Goal: Task Accomplishment & Management: Manage account settings

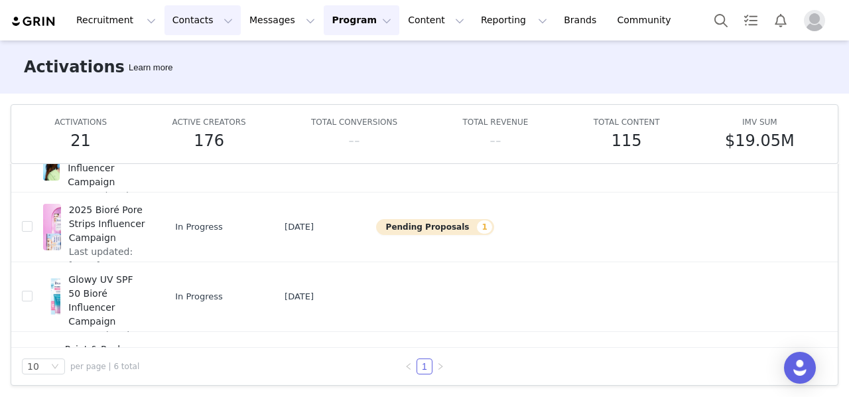
scroll to position [134, 0]
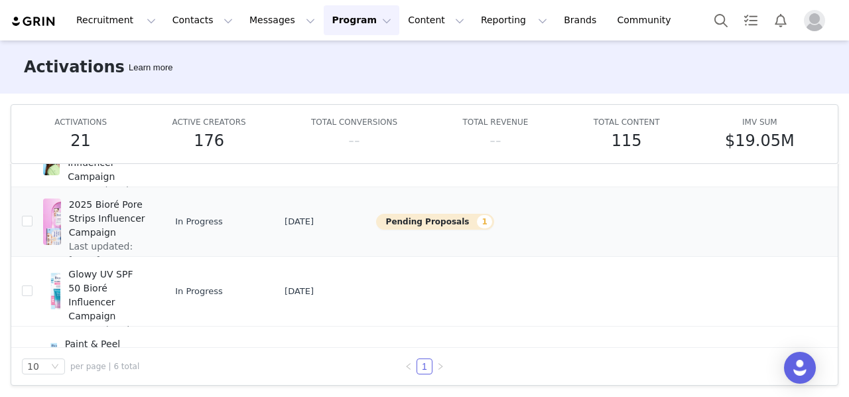
click at [441, 220] on button "Pending Proposals 1" at bounding box center [435, 222] width 118 height 16
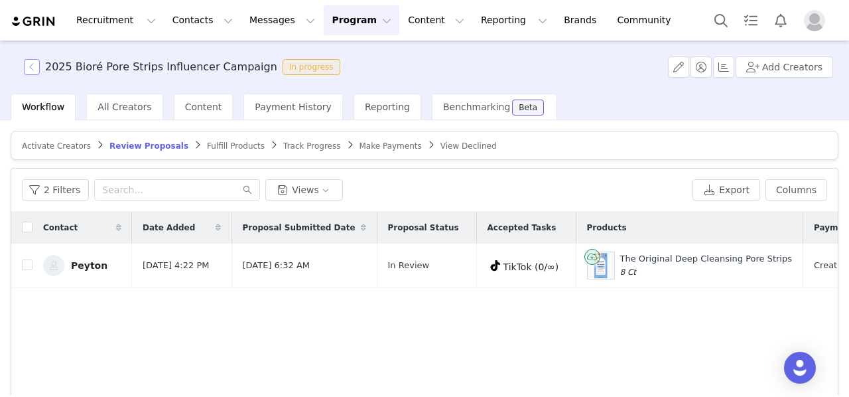
click at [36, 69] on button "button" at bounding box center [32, 67] width 16 height 16
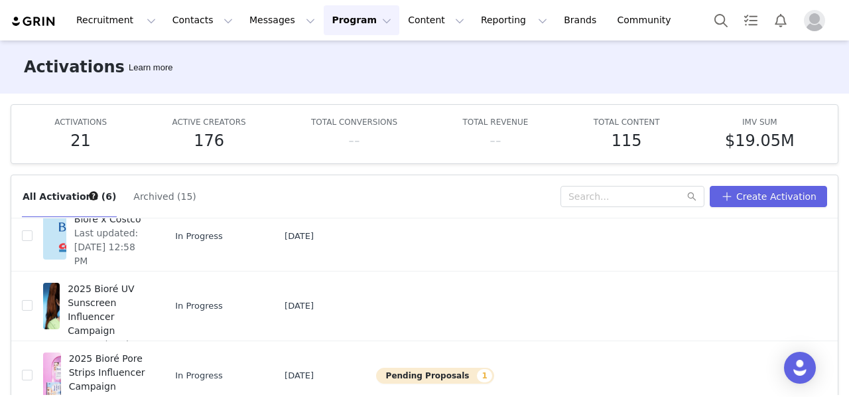
scroll to position [44, 0]
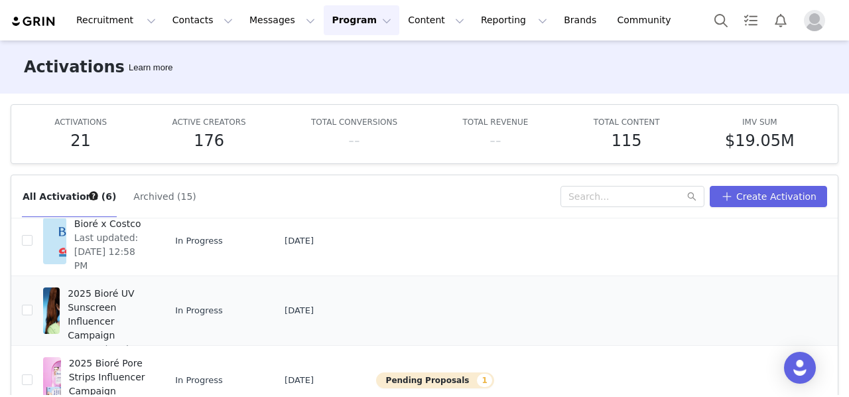
click at [146, 298] on span "2025 Bioré UV Sunscreen Influencer Campaign" at bounding box center [107, 315] width 78 height 56
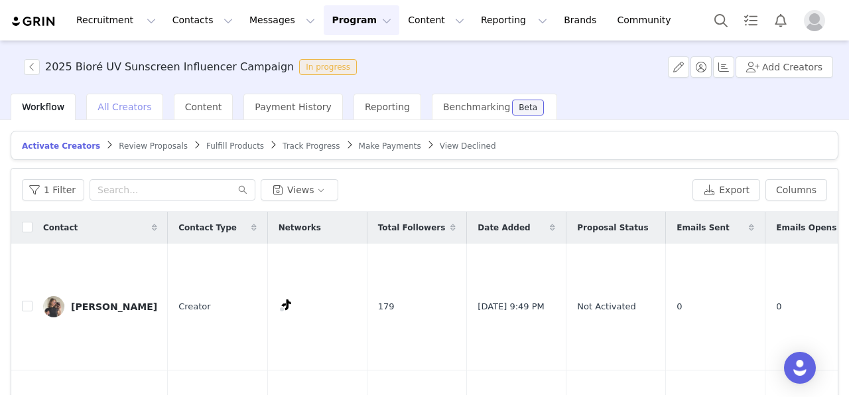
click at [127, 105] on span "All Creators" at bounding box center [125, 106] width 54 height 11
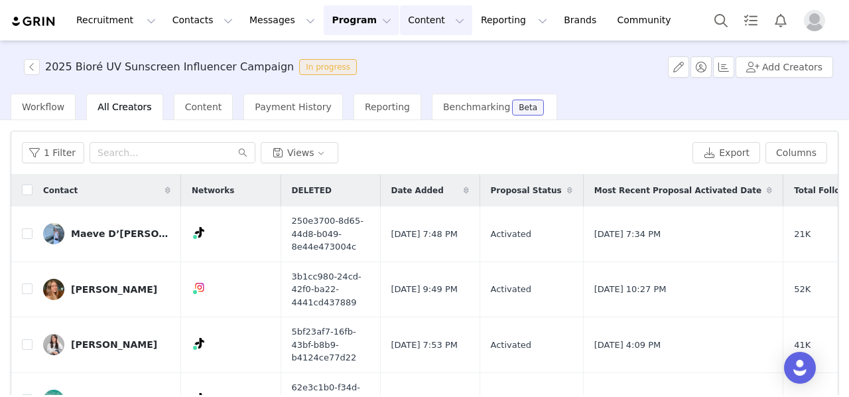
click at [400, 29] on button "Content Content" at bounding box center [436, 20] width 72 height 30
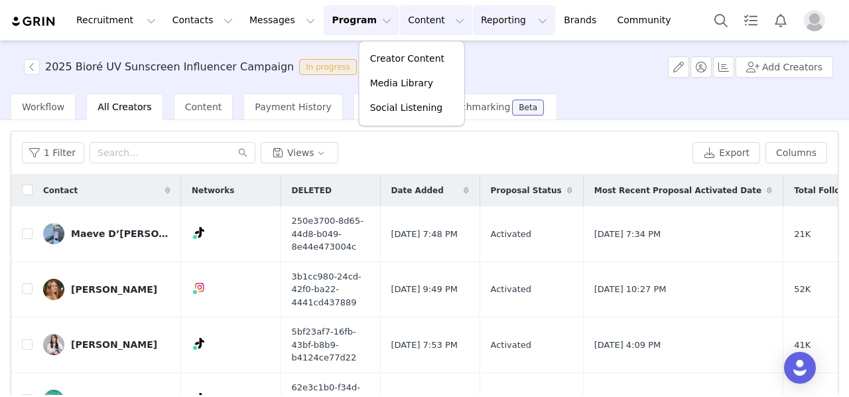
click at [473, 19] on button "Reporting Reporting" at bounding box center [514, 20] width 82 height 30
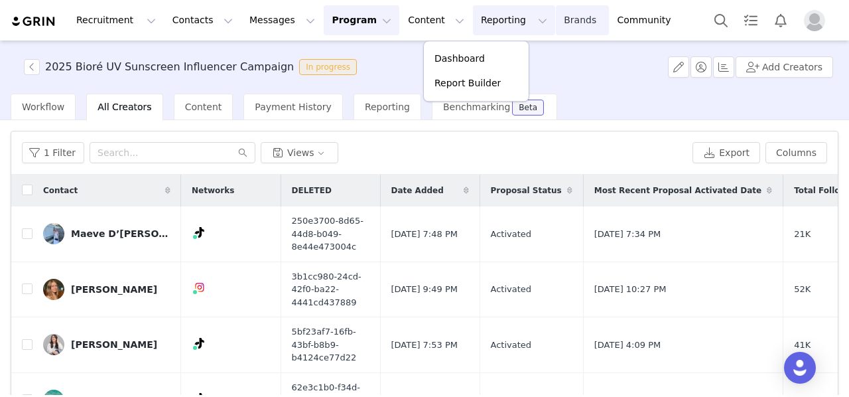
click at [556, 24] on link "Brands Brands" at bounding box center [582, 20] width 52 height 30
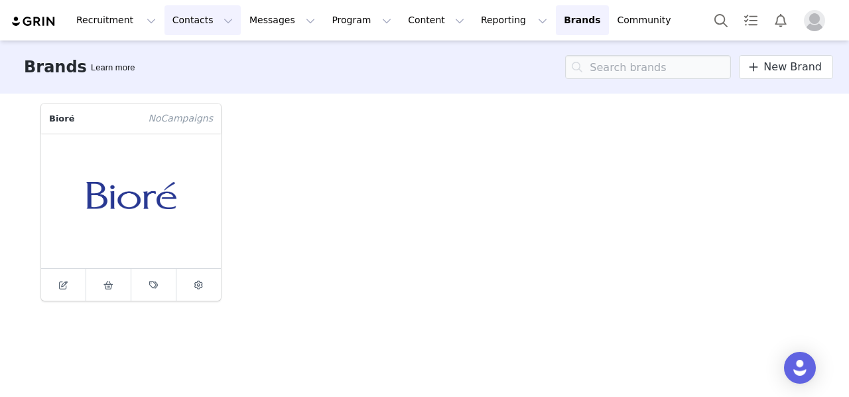
click at [186, 20] on button "Contacts Contacts" at bounding box center [203, 20] width 76 height 30
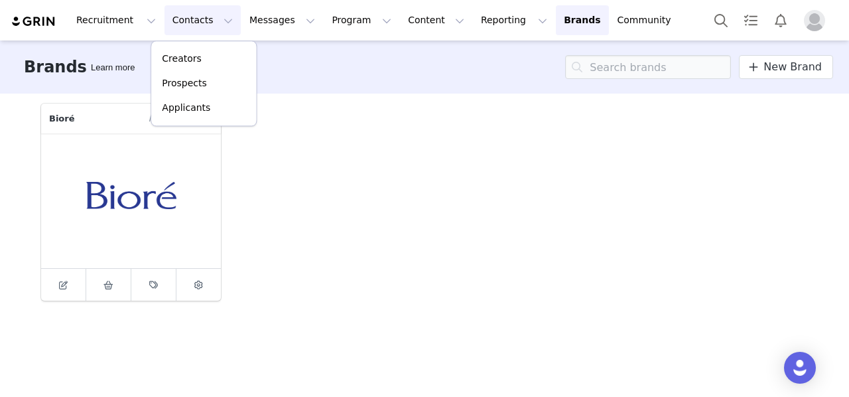
click at [60, 77] on h3 "Brands" at bounding box center [55, 67] width 63 height 24
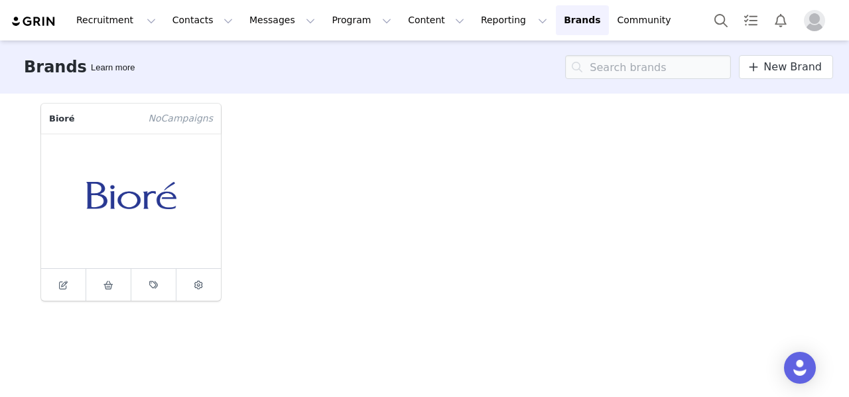
click at [809, 30] on img "Profile" at bounding box center [814, 20] width 21 height 21
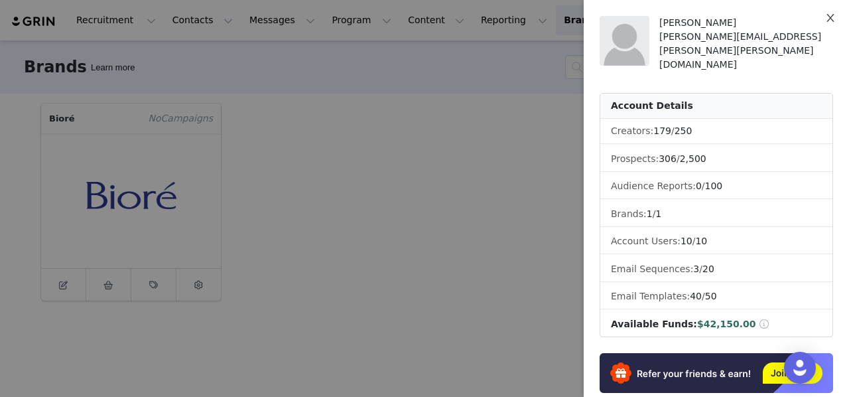
click at [836, 18] on button "Close" at bounding box center [830, 18] width 37 height 37
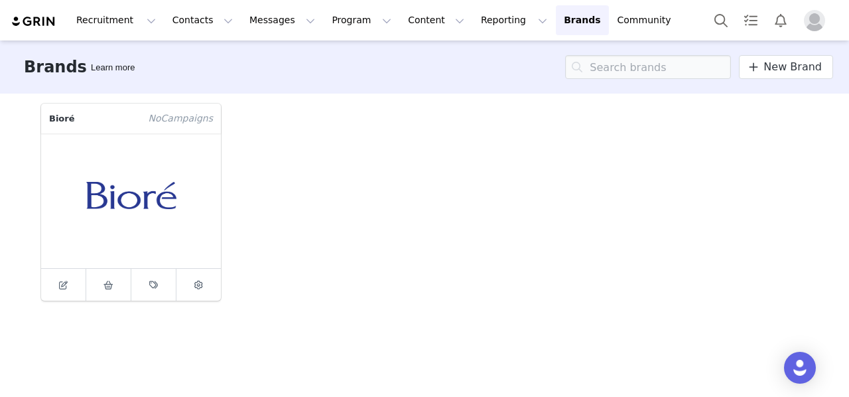
click at [40, 25] on img at bounding box center [34, 21] width 46 height 13
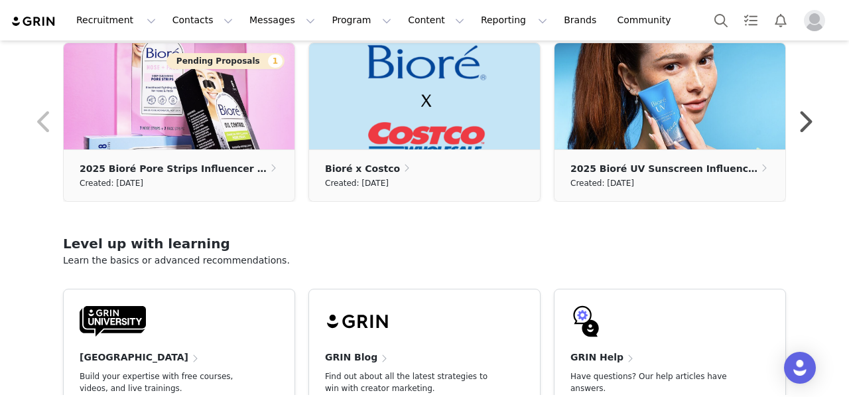
scroll to position [458, 0]
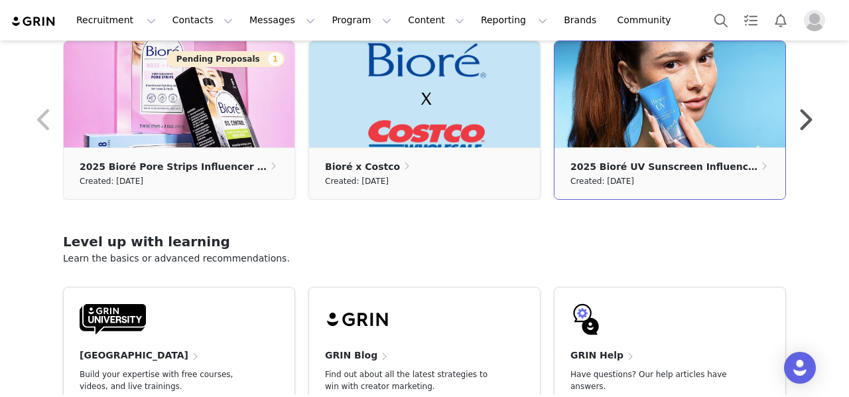
click at [744, 162] on p "2025 Bioré UV Sunscreen Influencer Campaign" at bounding box center [664, 166] width 189 height 15
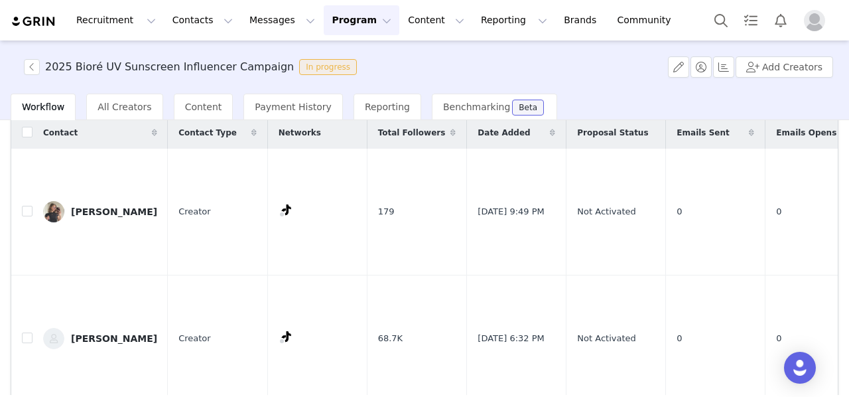
scroll to position [150, 0]
